Goal: Task Accomplishment & Management: Use online tool/utility

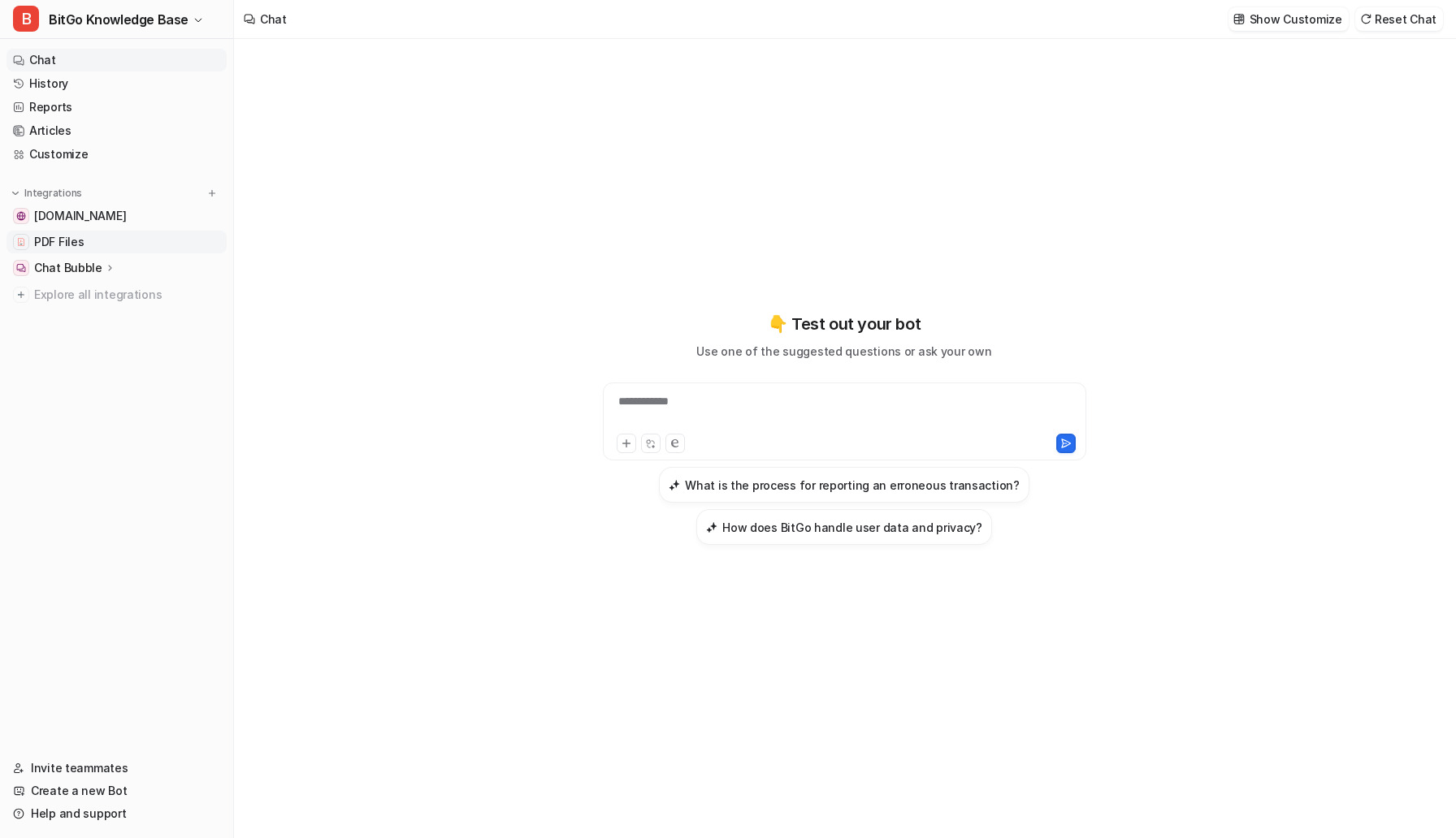
click at [127, 237] on link "PDF Files" at bounding box center [116, 242] width 221 height 23
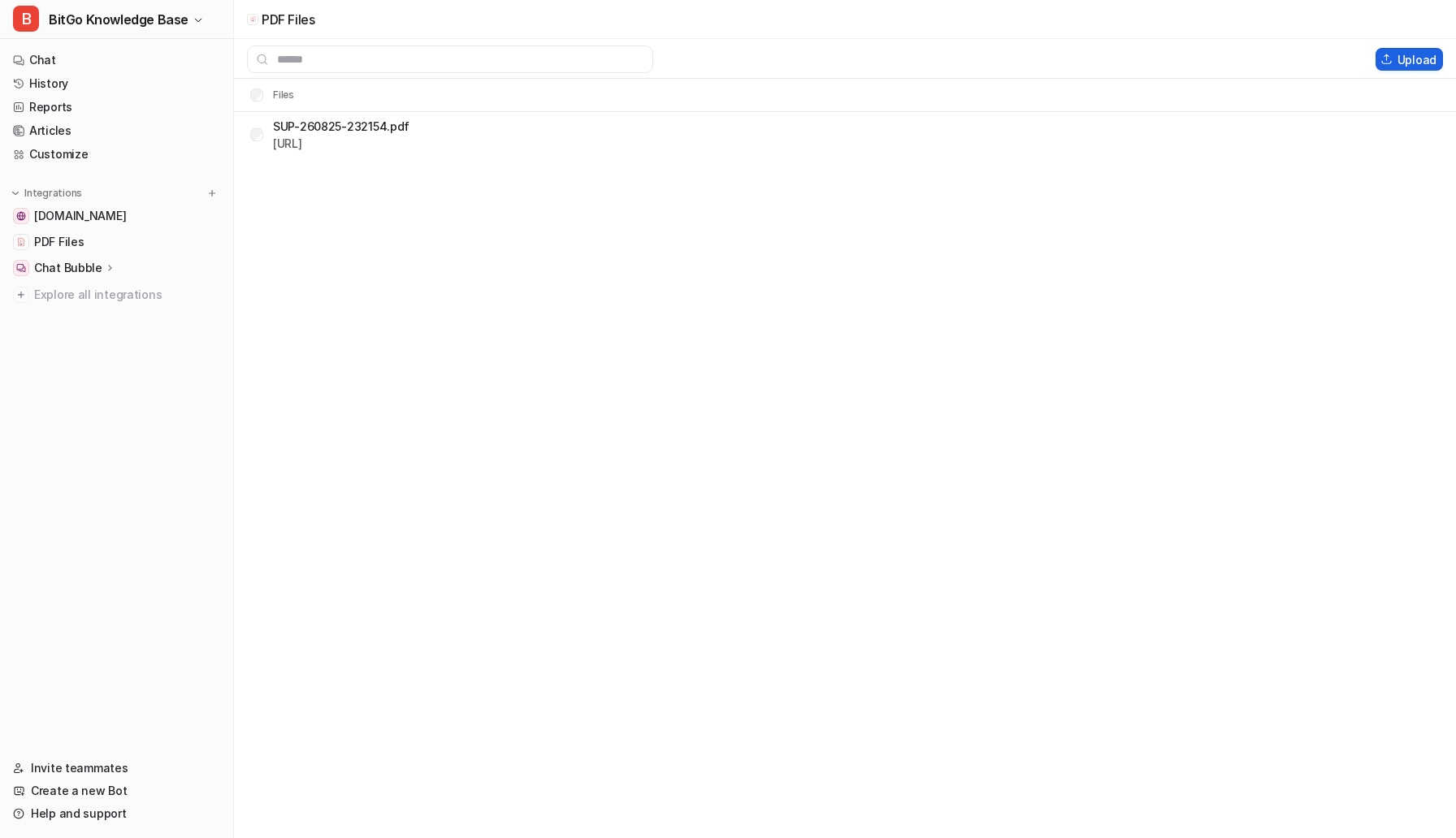
click at [1415, 54] on button "Upload" at bounding box center [1410, 59] width 68 height 23
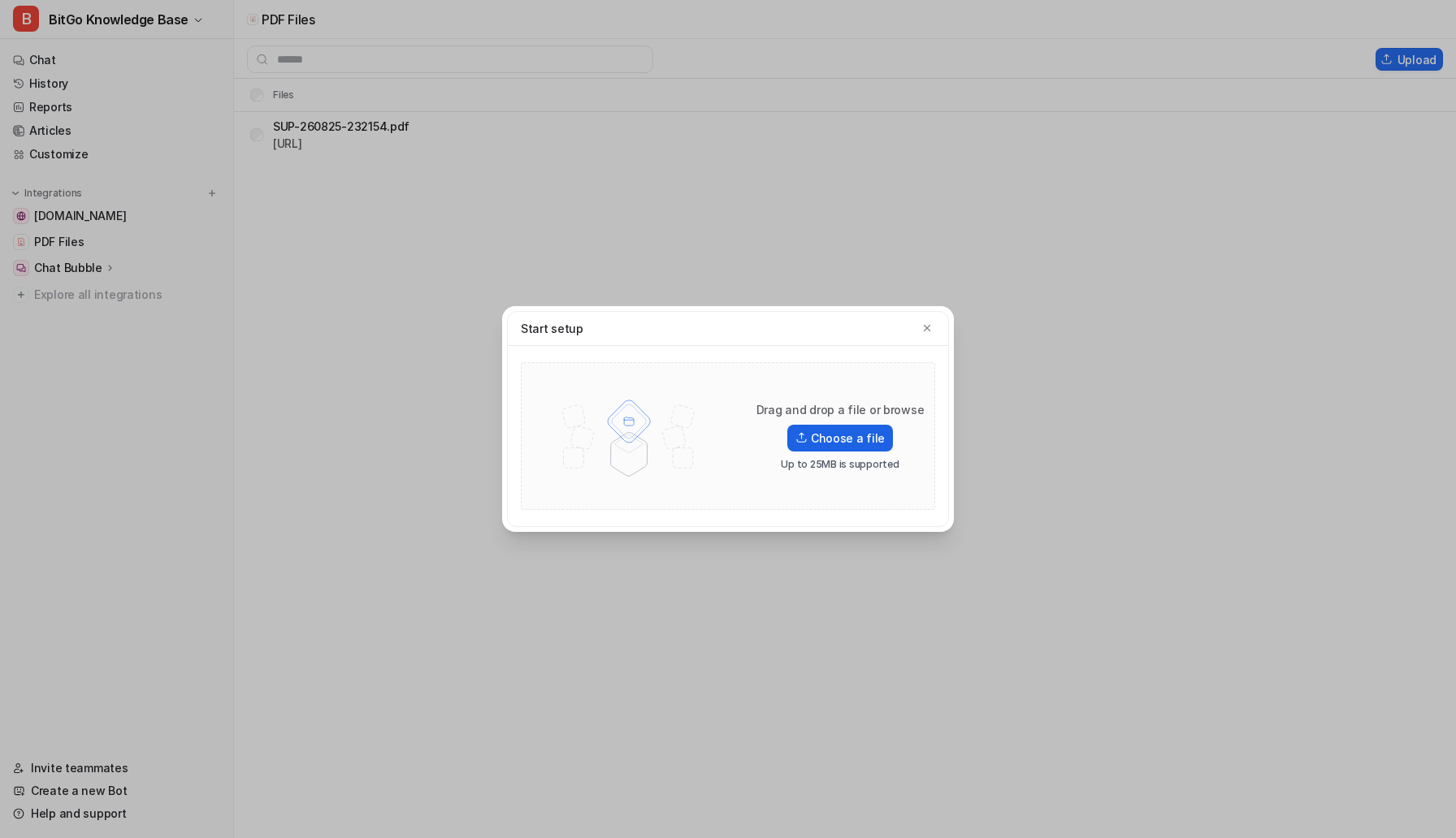
click at [879, 434] on label "Choose a file" at bounding box center [840, 438] width 106 height 26
click at [0, 0] on input "Choose a file" at bounding box center [0, 0] width 0 height 0
